Goal: Information Seeking & Learning: Learn about a topic

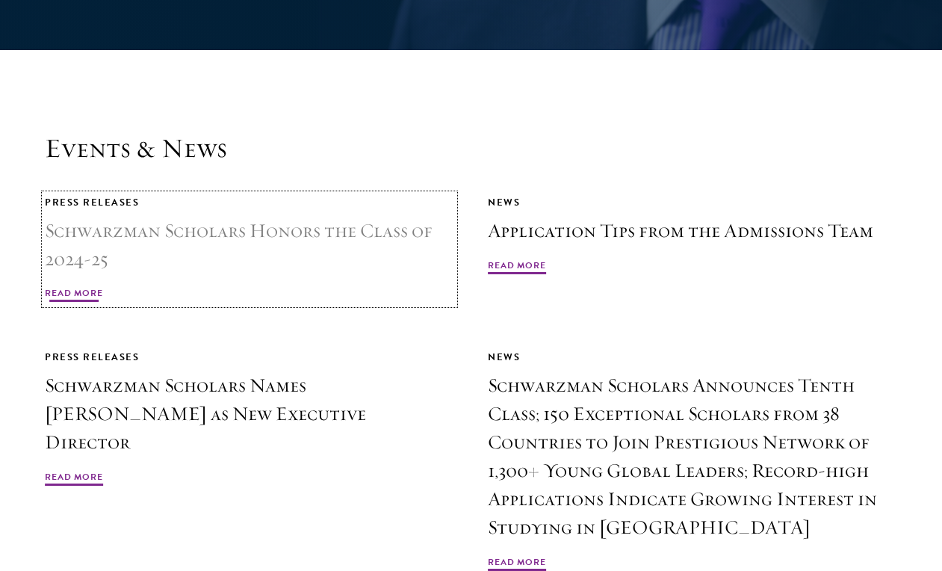
click at [220, 217] on h3 "Schwarzman Scholars Honors the Class of 2024-25" at bounding box center [249, 245] width 409 height 57
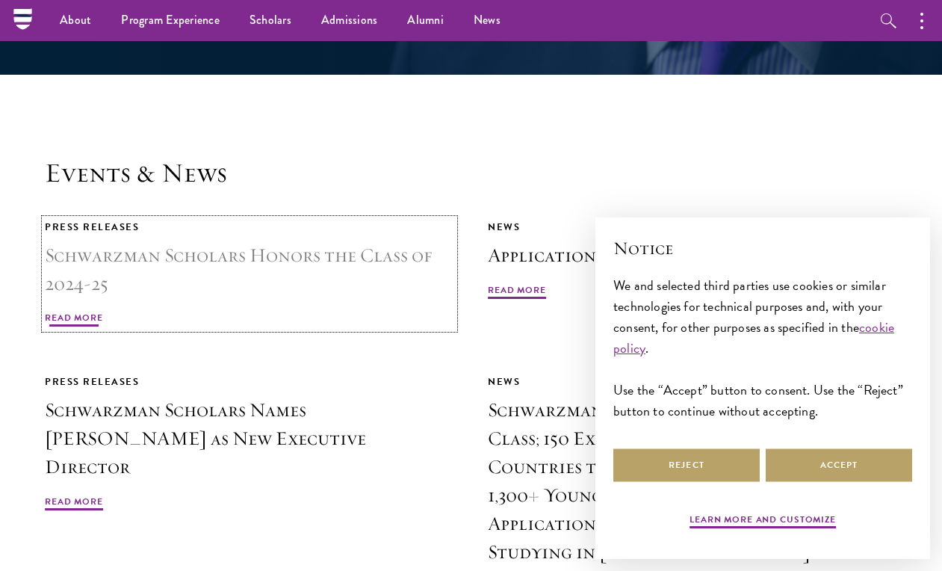
scroll to position [3336, 0]
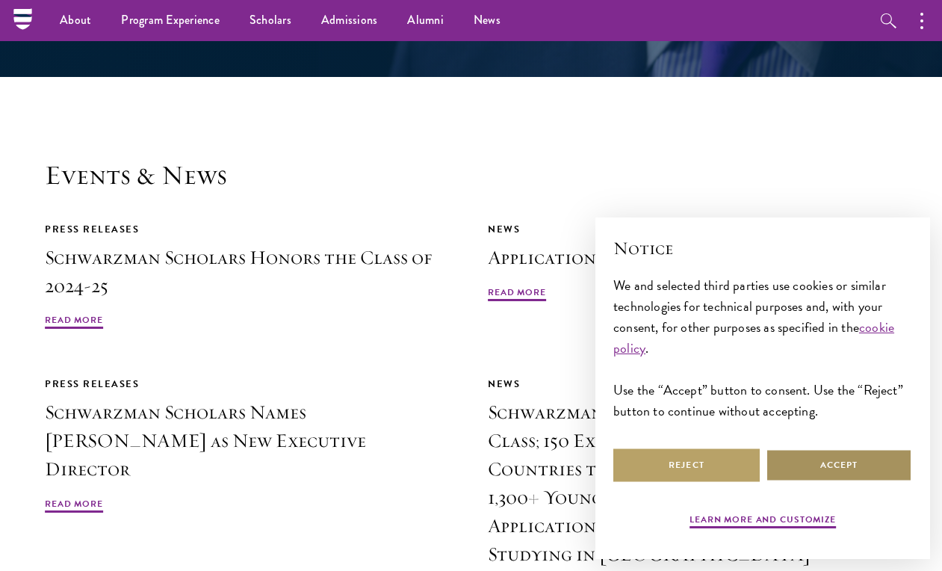
click at [782, 460] on button "Accept" at bounding box center [839, 465] width 146 height 34
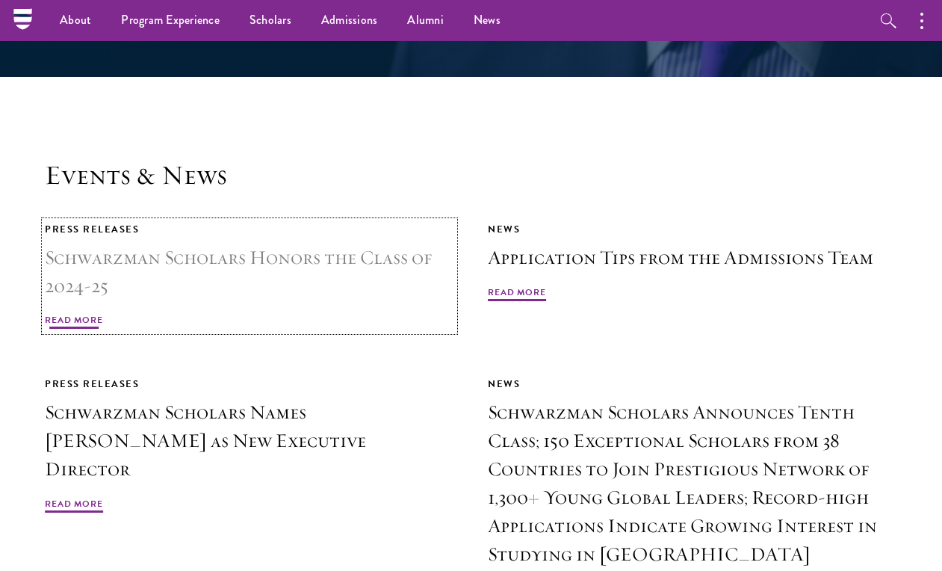
click at [291, 243] on h3 "Schwarzman Scholars Honors the Class of 2024-25" at bounding box center [249, 271] width 409 height 57
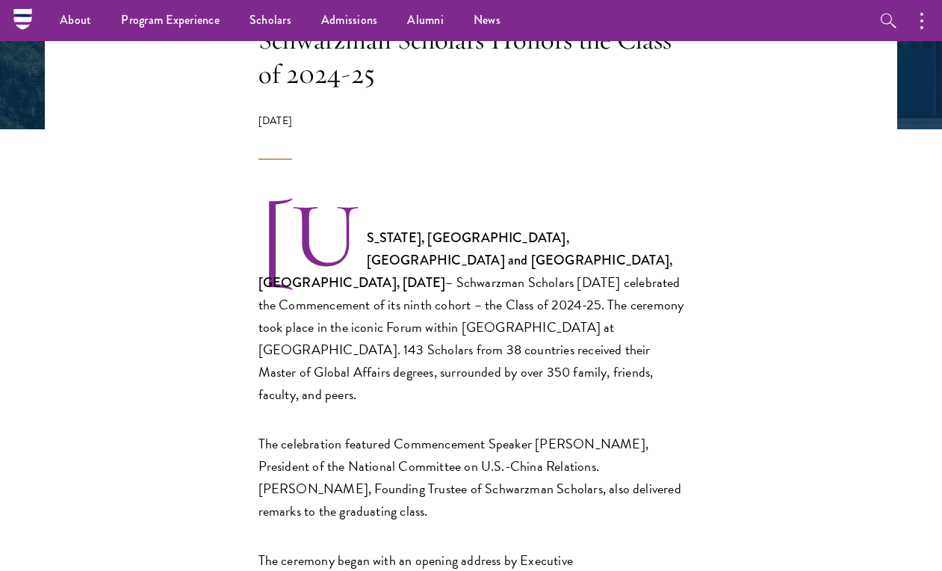
scroll to position [332, 0]
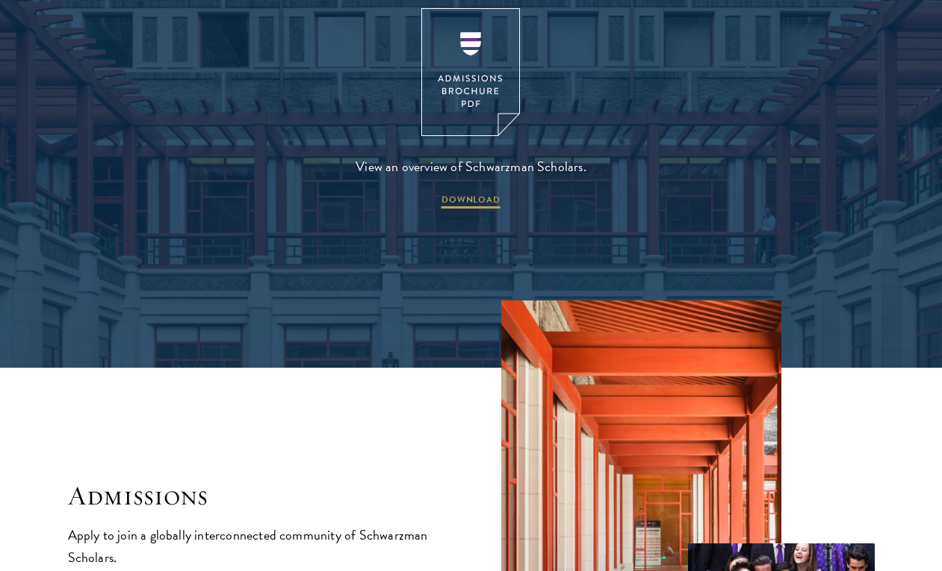
scroll to position [2016, 0]
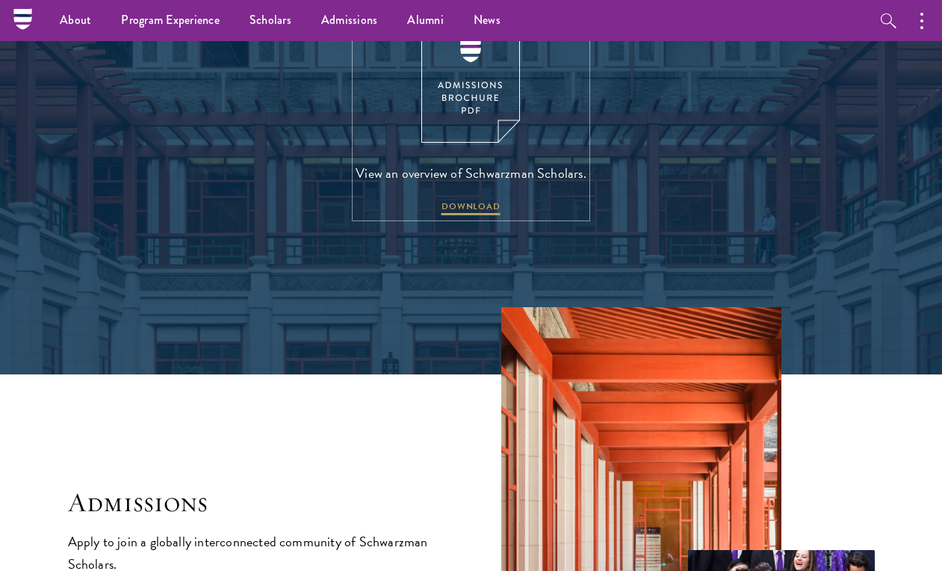
drag, startPoint x: 454, startPoint y: 181, endPoint x: 477, endPoint y: 178, distance: 23.3
click at [477, 178] on link "View an overview of Schwarzman Scholars. DOWNLOAD" at bounding box center [471, 116] width 231 height 202
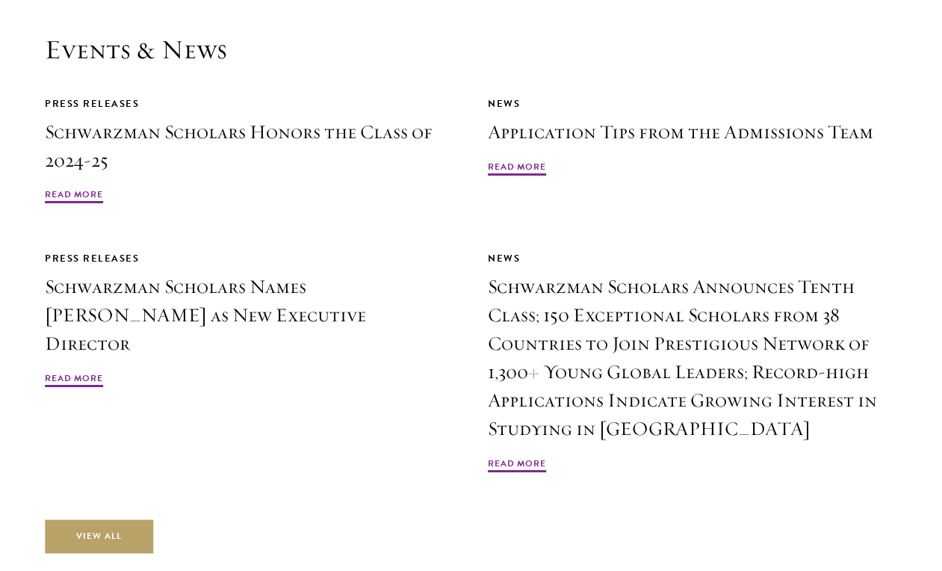
scroll to position [3466, 0]
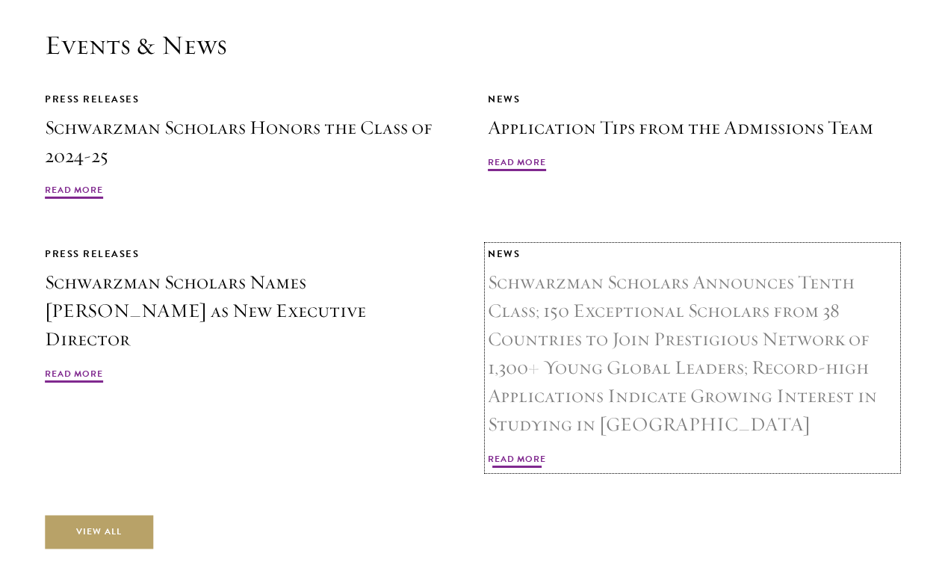
drag, startPoint x: 501, startPoint y: 427, endPoint x: 600, endPoint y: 255, distance: 198.1
drag, startPoint x: 600, startPoint y: 255, endPoint x: 533, endPoint y: 425, distance: 182.4
click at [533, 425] on link "News Schwarzman Scholars Announces Tenth Class; 150 Exceptional Scholars from 3…" at bounding box center [692, 358] width 409 height 224
click at [524, 452] on span "Read More" at bounding box center [517, 461] width 58 height 18
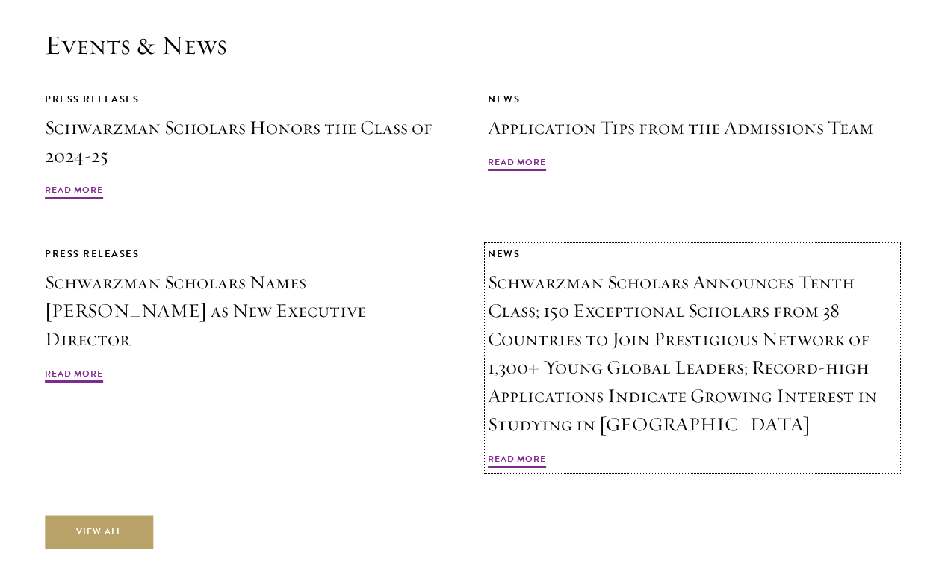
drag, startPoint x: 522, startPoint y: 438, endPoint x: 520, endPoint y: 5, distance: 433.2
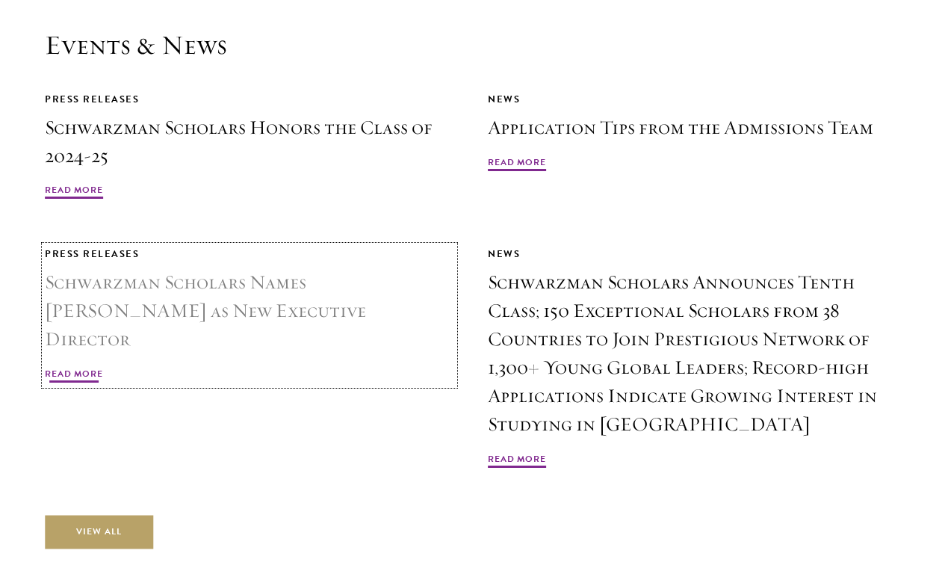
drag, startPoint x: 520, startPoint y: 5, endPoint x: 450, endPoint y: 234, distance: 238.9
click at [450, 246] on div "Press Releases" at bounding box center [249, 254] width 409 height 16
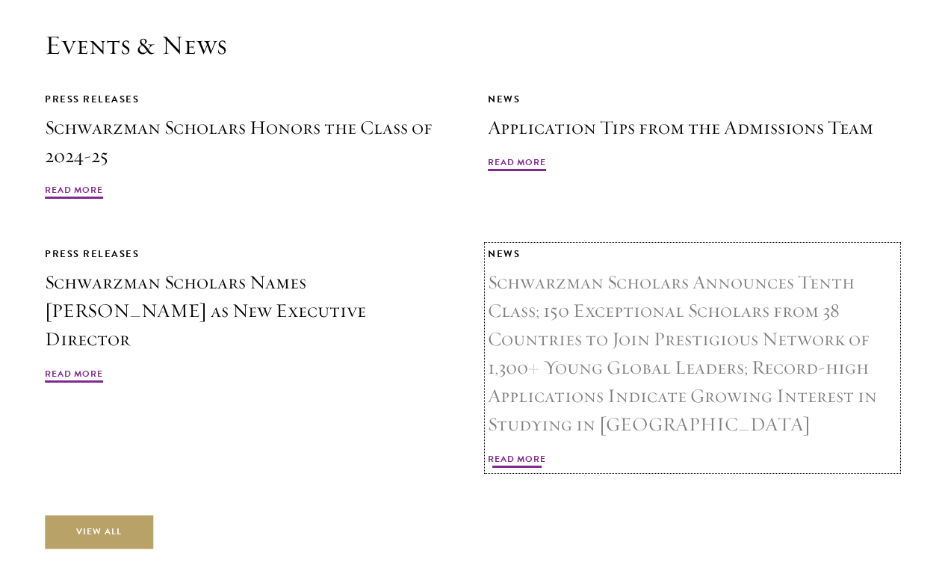
click at [556, 272] on h3 "Schwarzman Scholars Announces Tenth Class; 150 Exceptional Scholars from 38 Cou…" at bounding box center [692, 353] width 409 height 170
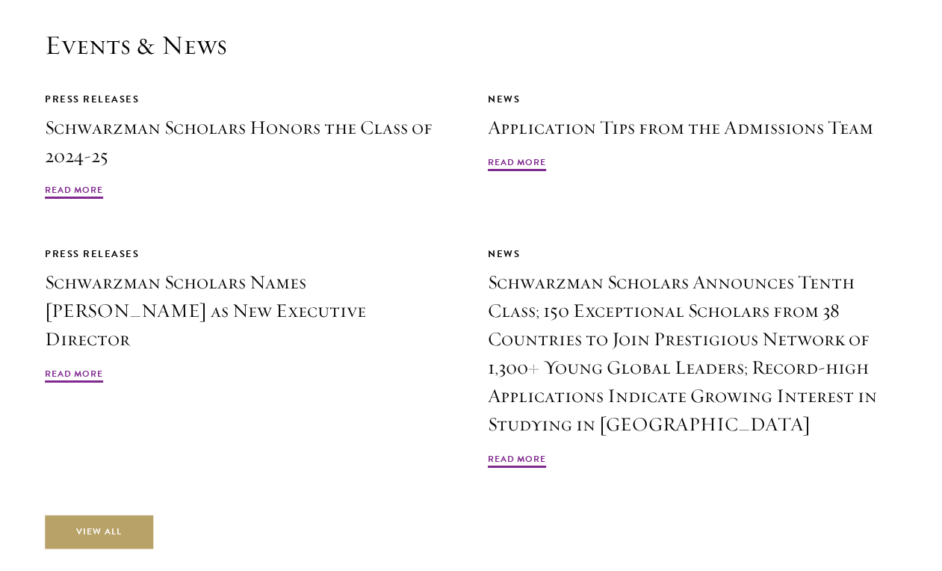
click at [869, 449] on div "Events & News Press Releases Schwarzman Scholars Honors the Class of 2024-25 Re…" at bounding box center [471, 288] width 852 height 519
click at [858, 179] on div "News Application Tips from the Admissions Team Read More" at bounding box center [692, 146] width 409 height 111
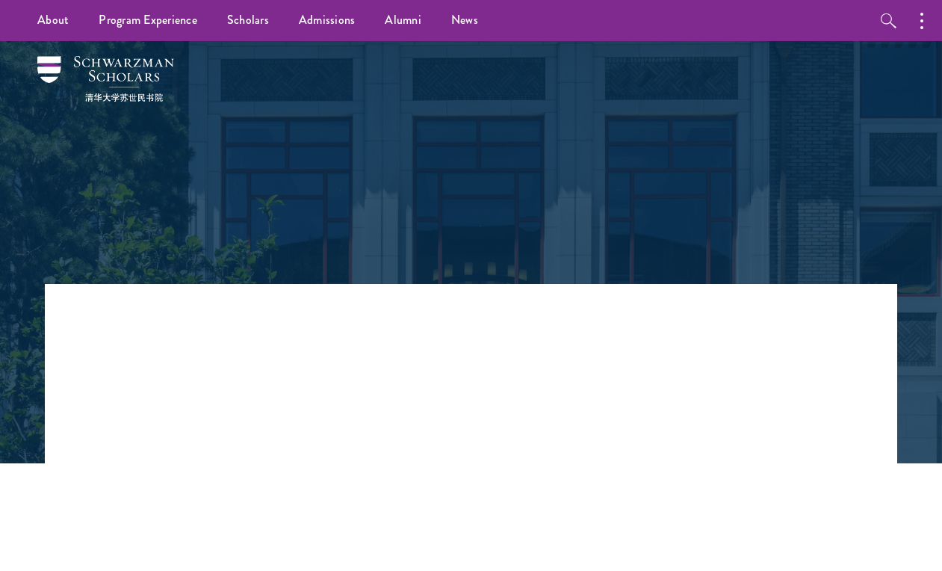
click at [878, 249] on div "Back to News" at bounding box center [471, 162] width 852 height 243
click at [12, 168] on div at bounding box center [471, 252] width 942 height 422
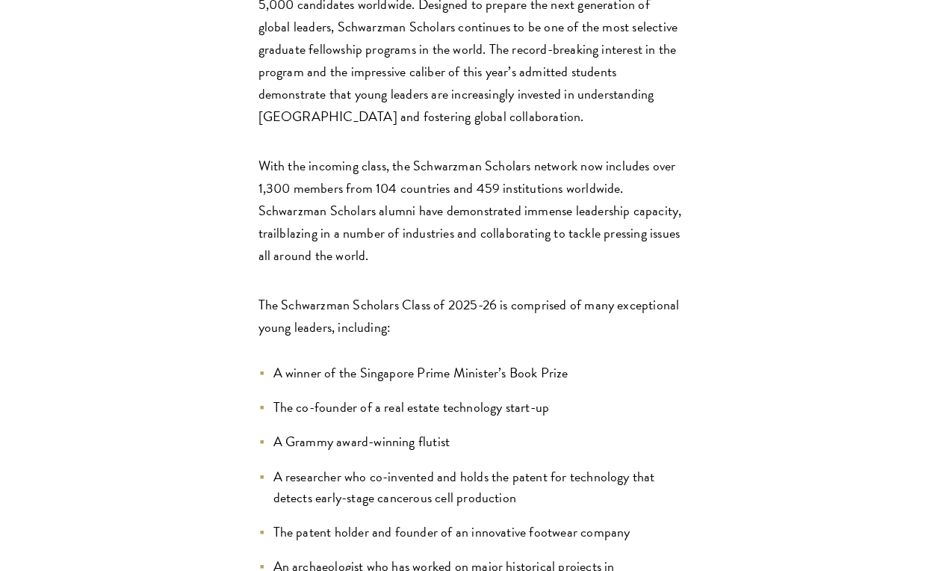
scroll to position [1207, 0]
